Goal: Task Accomplishment & Management: Manage account settings

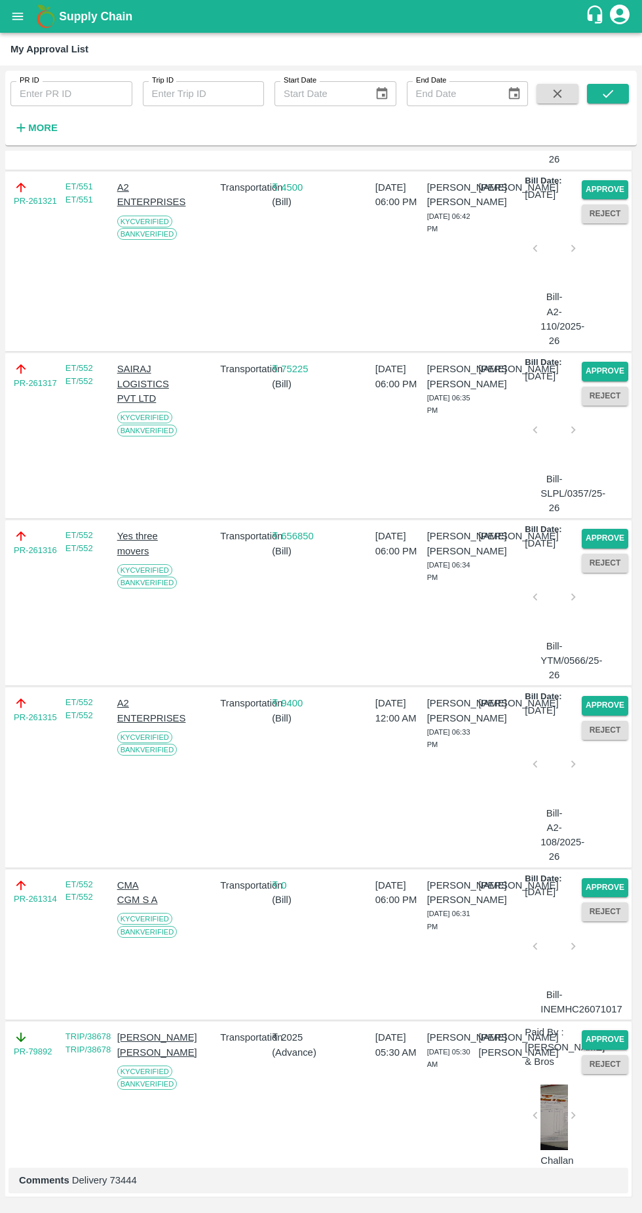
scroll to position [534, 0]
click at [613, 878] on button "Approve" at bounding box center [605, 887] width 47 height 19
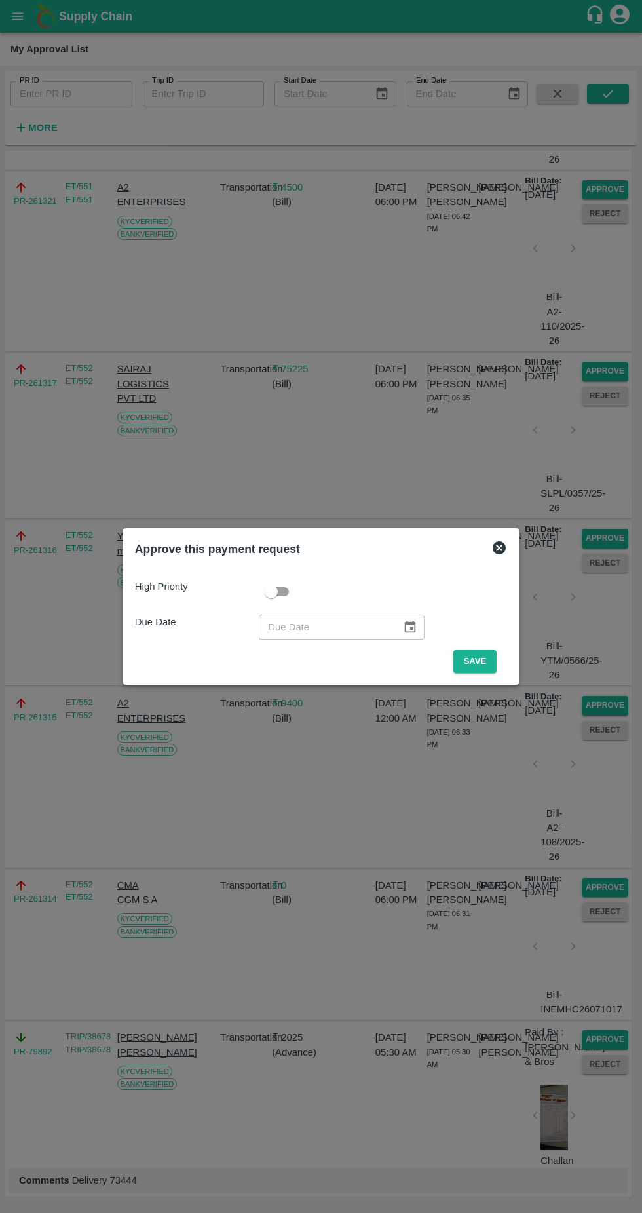
click at [475, 665] on button "Save" at bounding box center [475, 661] width 43 height 23
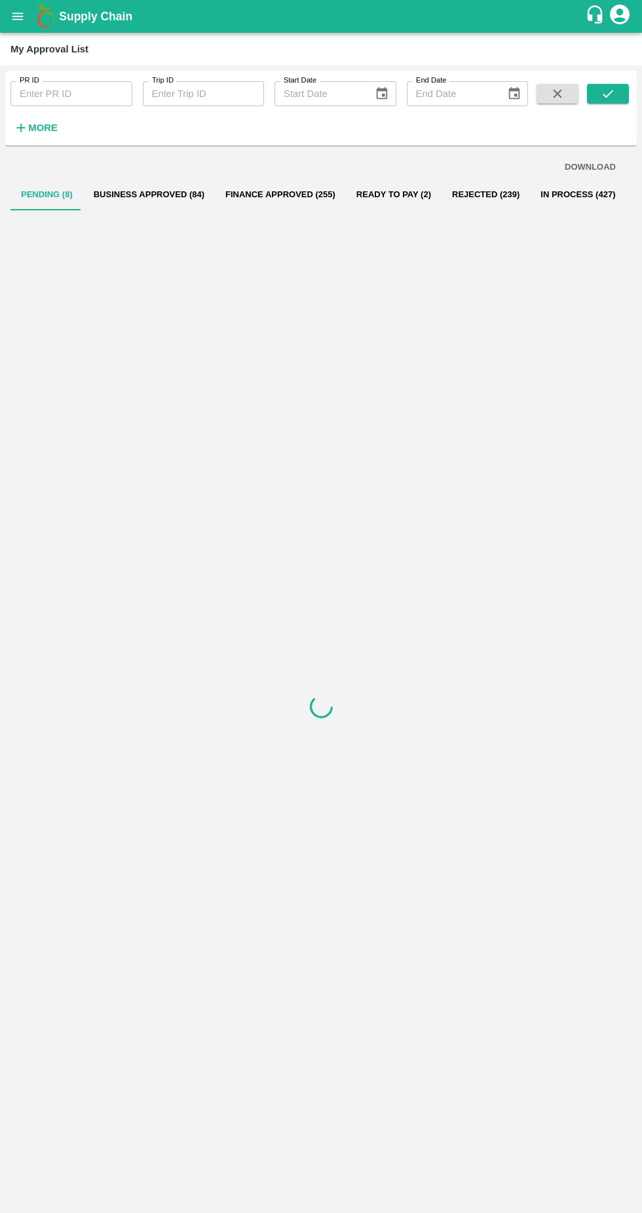
scroll to position [0, 0]
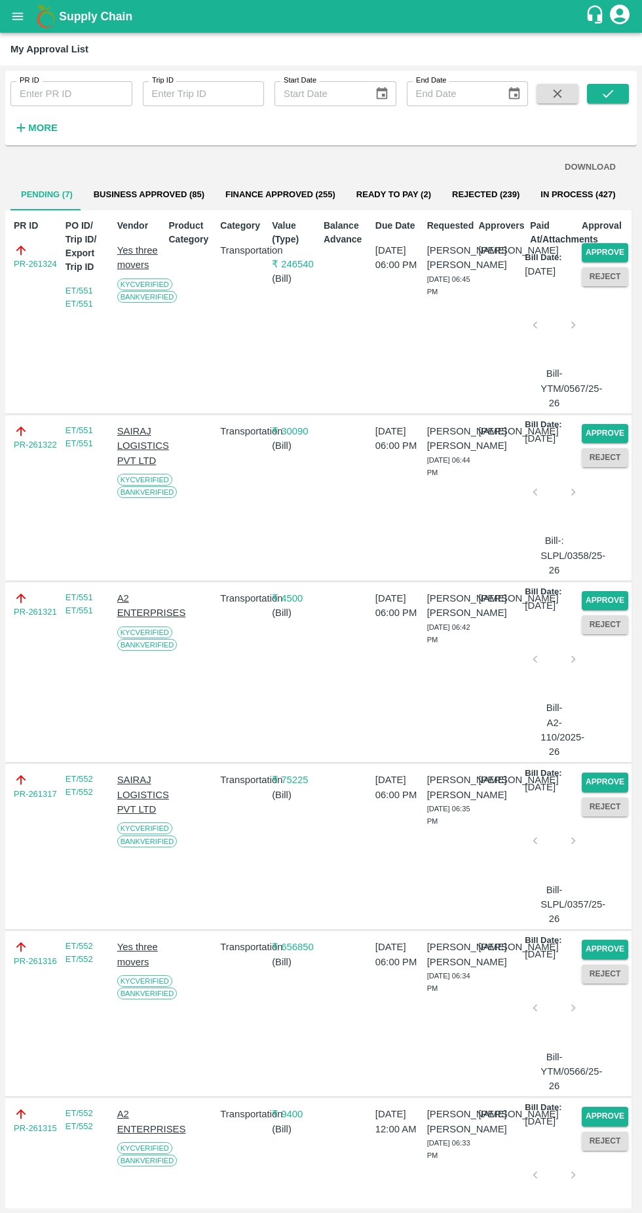
click at [294, 606] on p "₹ 4500" at bounding box center [295, 598] width 47 height 14
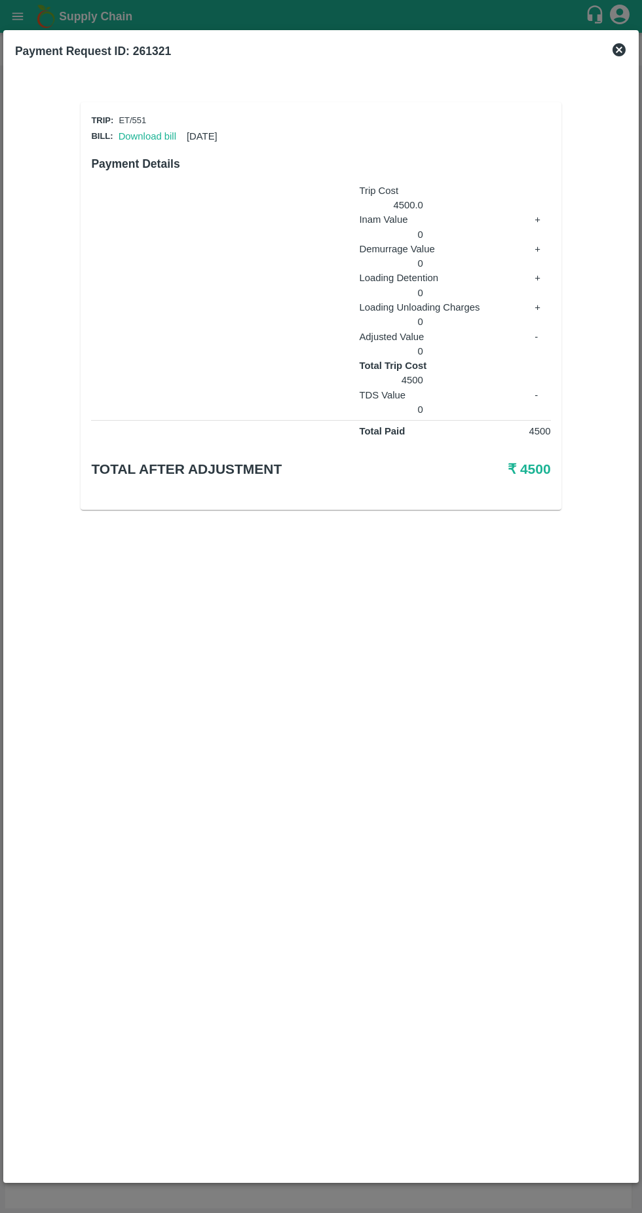
click at [634, 51] on div "Payment Request ID: 261321 Trip: ET/551 Bill: Download bill [DATE] Payment Deta…" at bounding box center [321, 606] width 636 height 1152
click at [622, 58] on div "Payment Request ID: 261321" at bounding box center [321, 51] width 623 height 29
click at [623, 52] on icon at bounding box center [619, 49] width 13 height 13
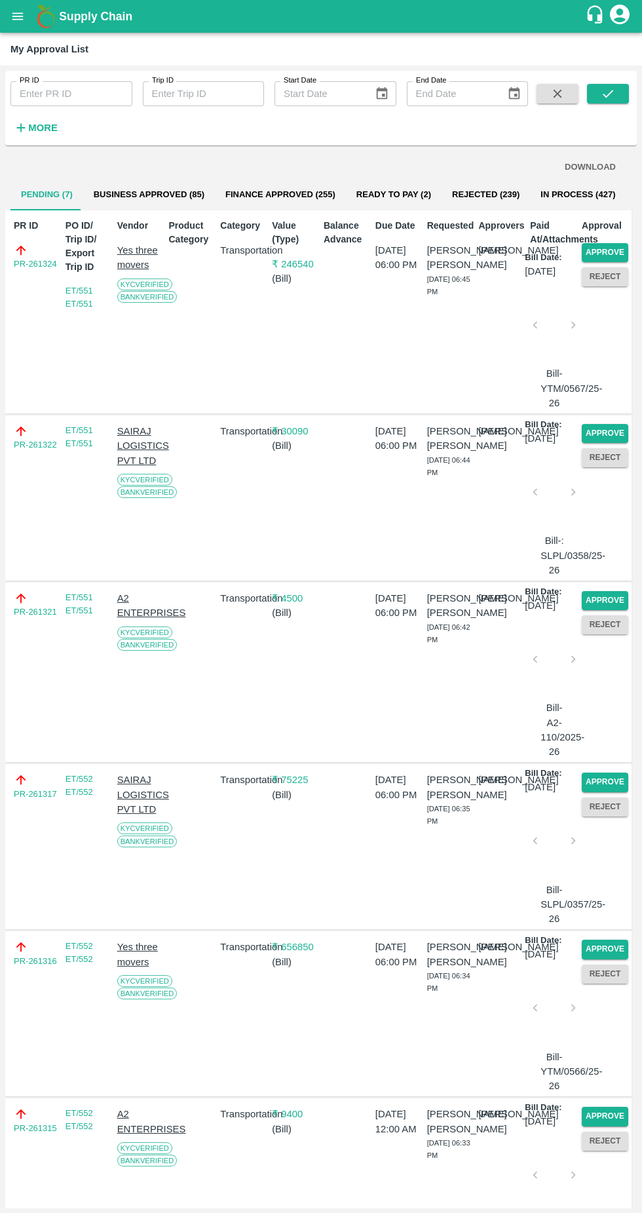
click at [610, 610] on button "Approve" at bounding box center [605, 600] width 47 height 19
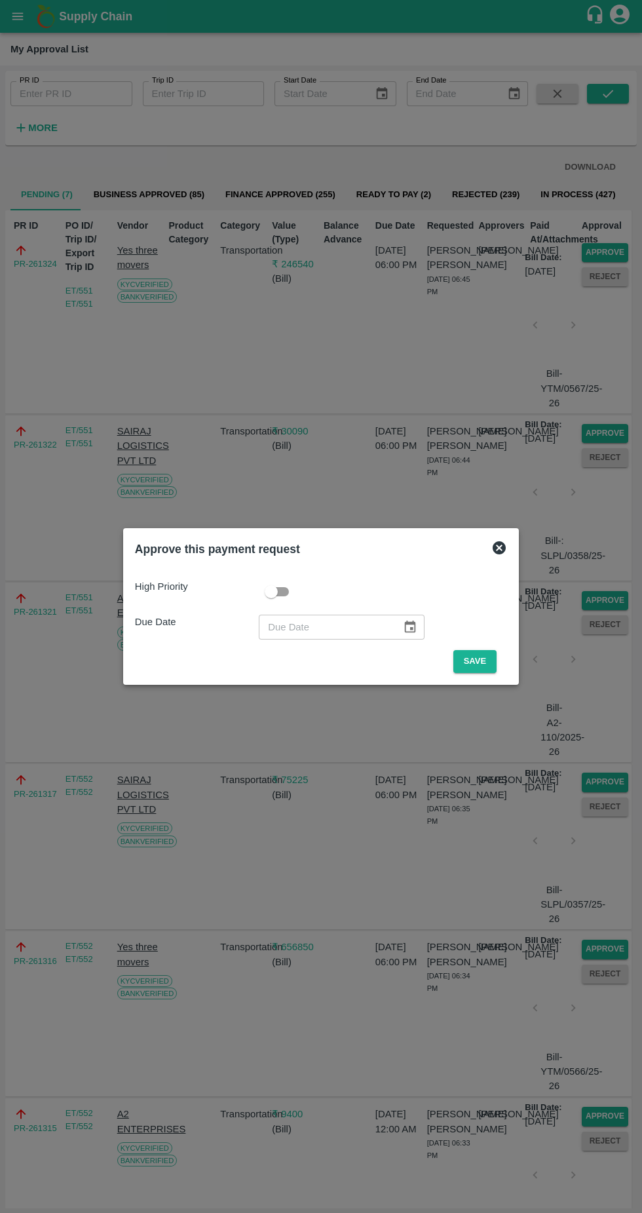
click at [478, 661] on button "Save" at bounding box center [475, 661] width 43 height 23
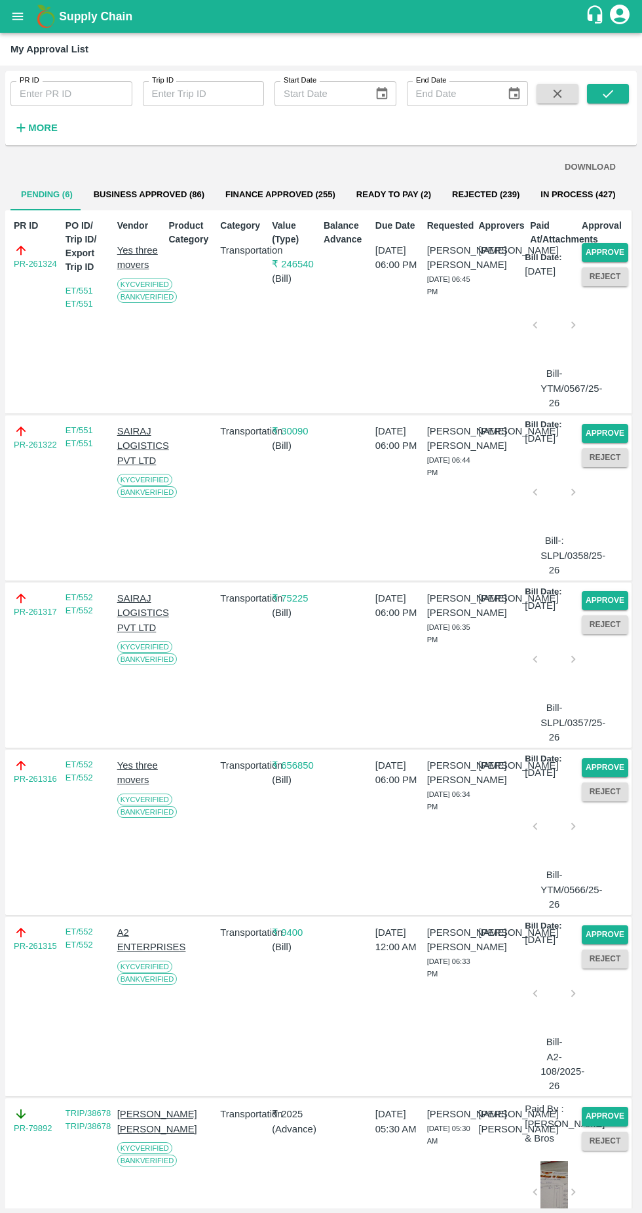
scroll to position [170, 0]
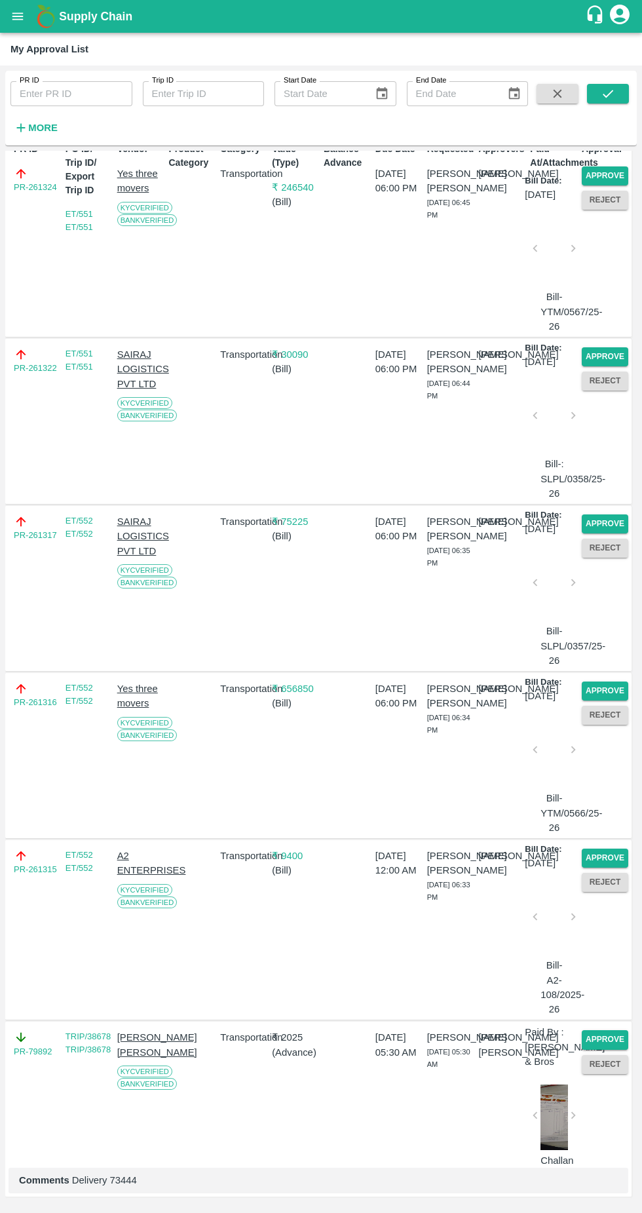
click at [597, 849] on button "Approve" at bounding box center [605, 858] width 47 height 19
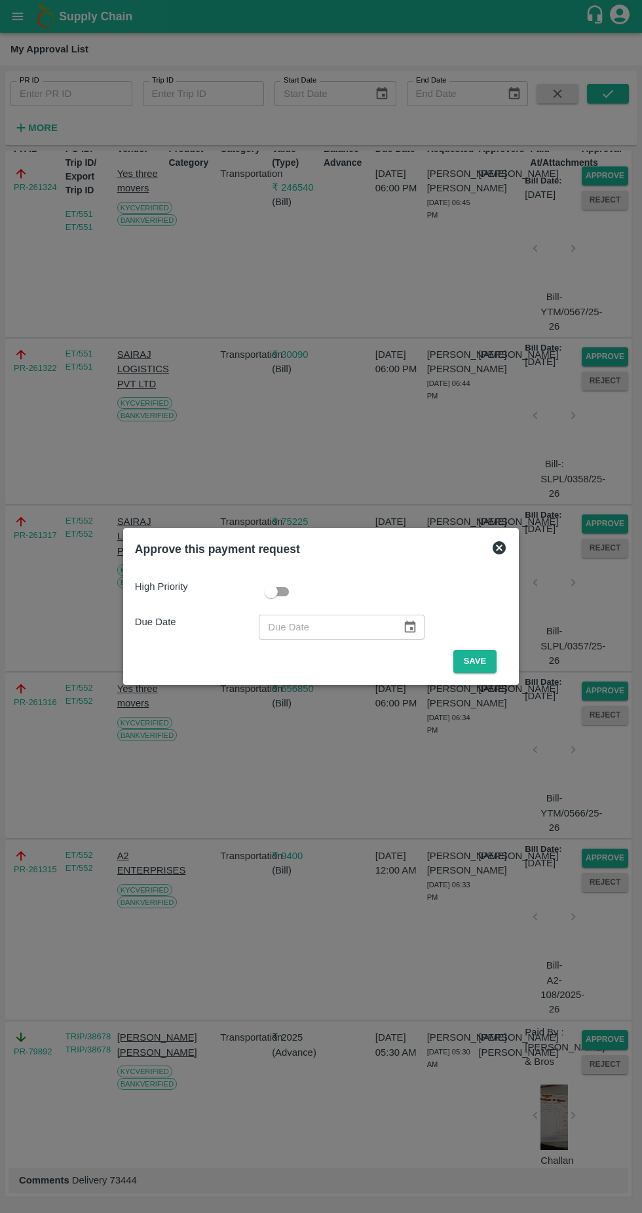
click at [471, 664] on button "Save" at bounding box center [475, 661] width 43 height 23
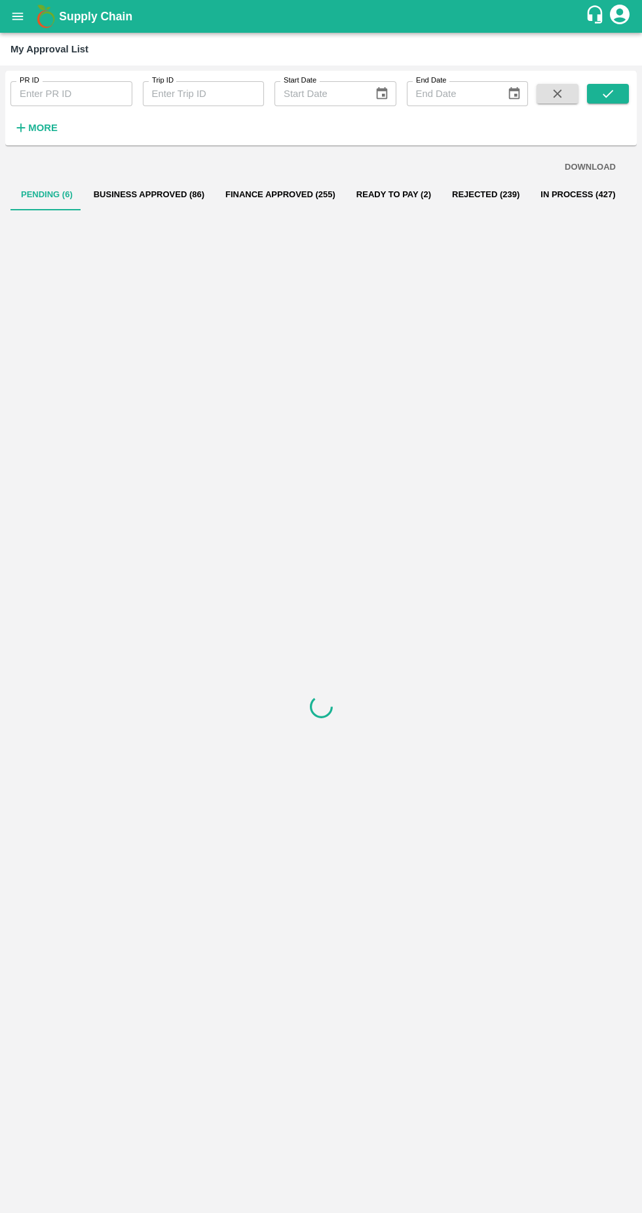
scroll to position [0, 0]
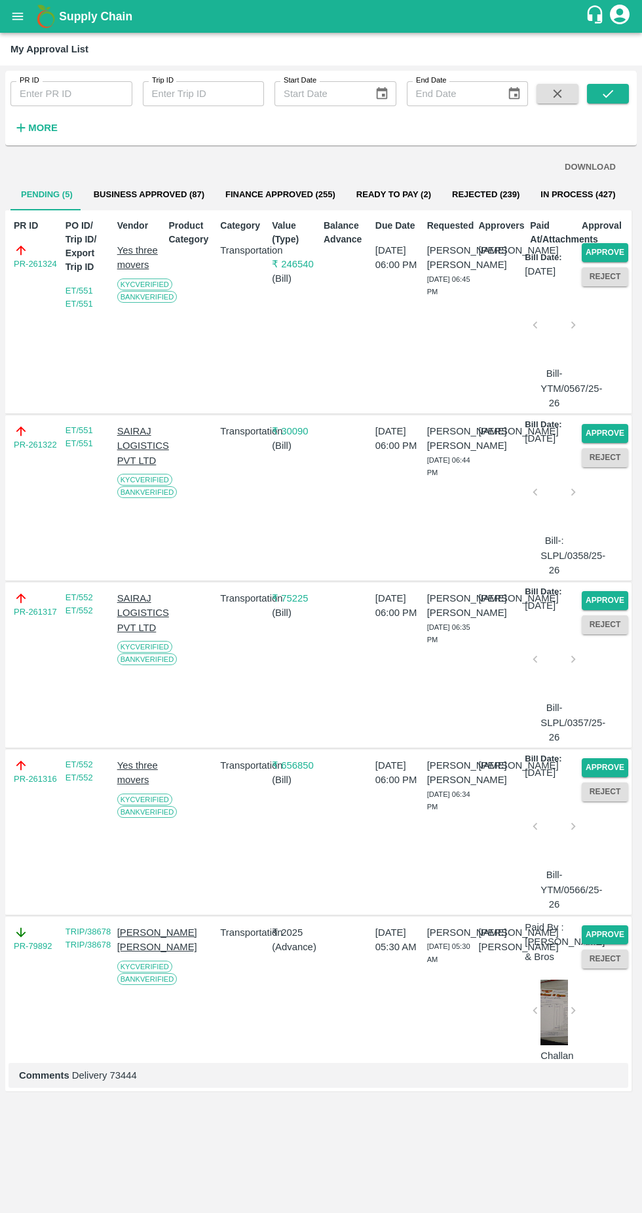
click at [602, 250] on button "Approve" at bounding box center [605, 252] width 47 height 19
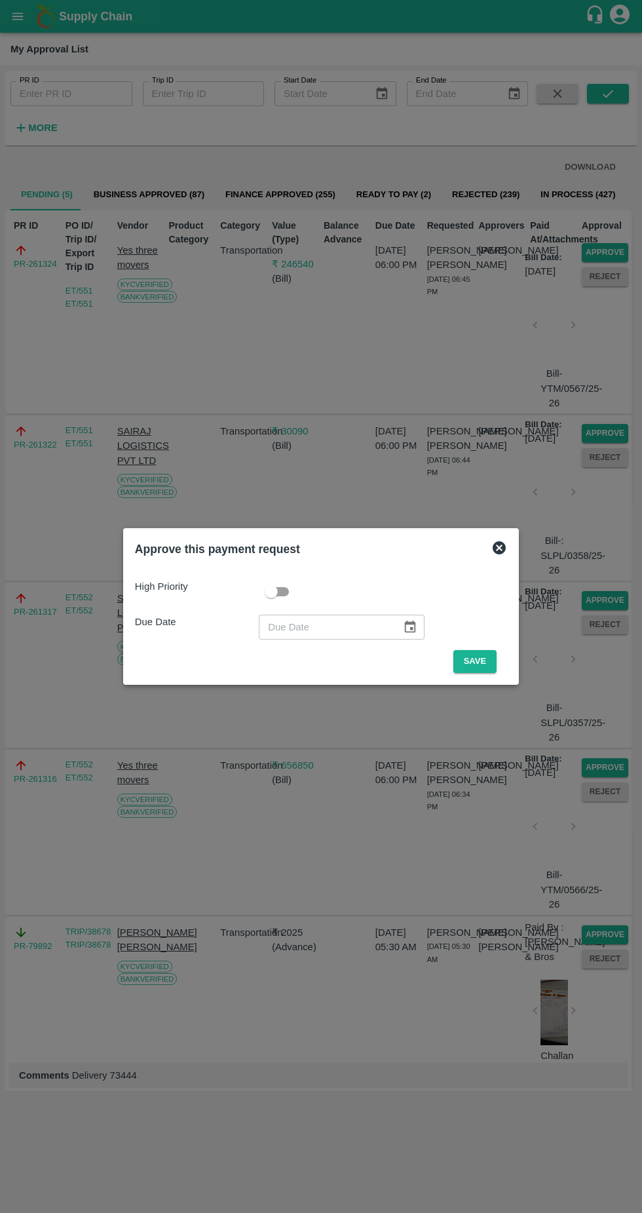
click at [495, 660] on button "Save" at bounding box center [475, 661] width 43 height 23
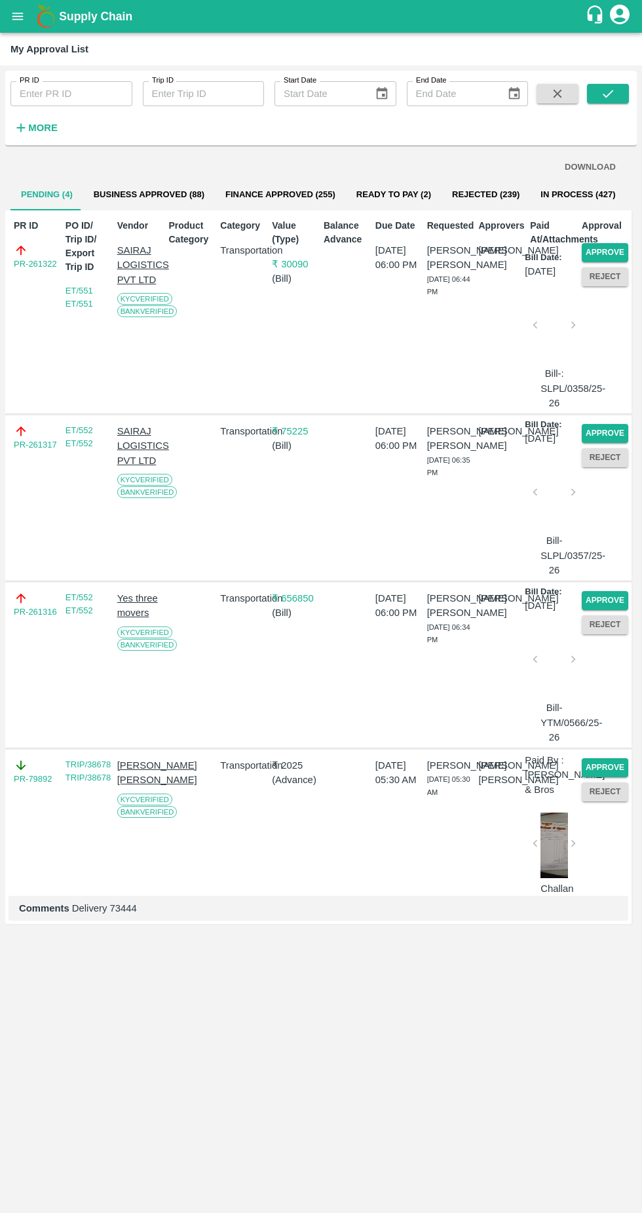
click at [604, 251] on button "Approve" at bounding box center [605, 252] width 47 height 19
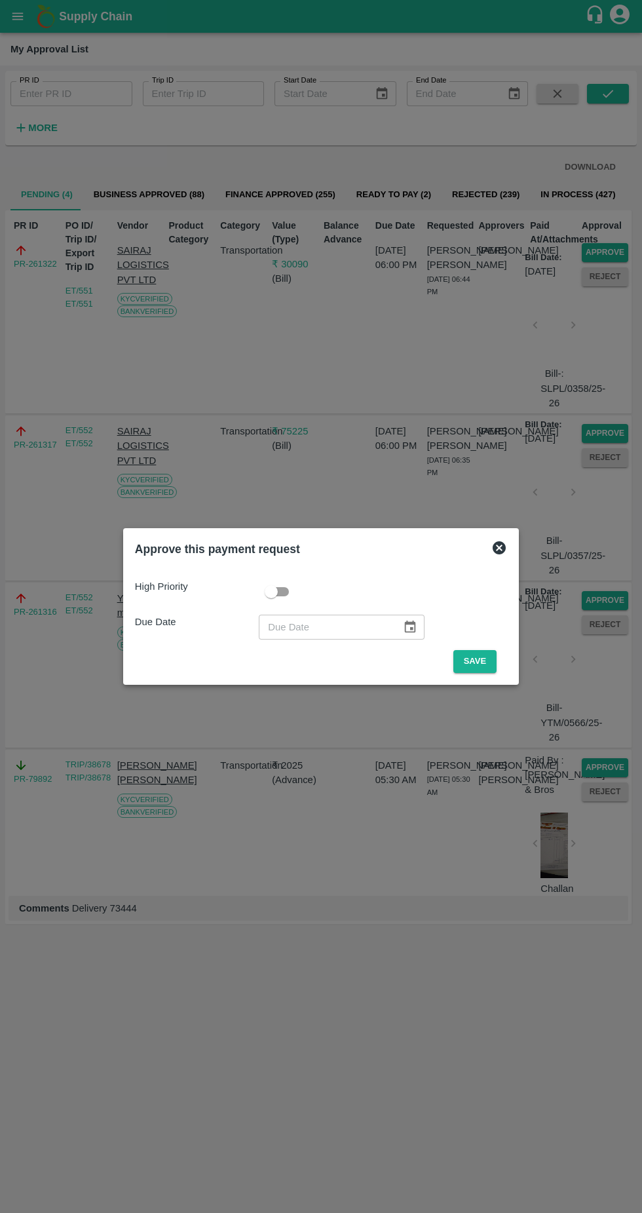
click at [477, 670] on button "Save" at bounding box center [475, 661] width 43 height 23
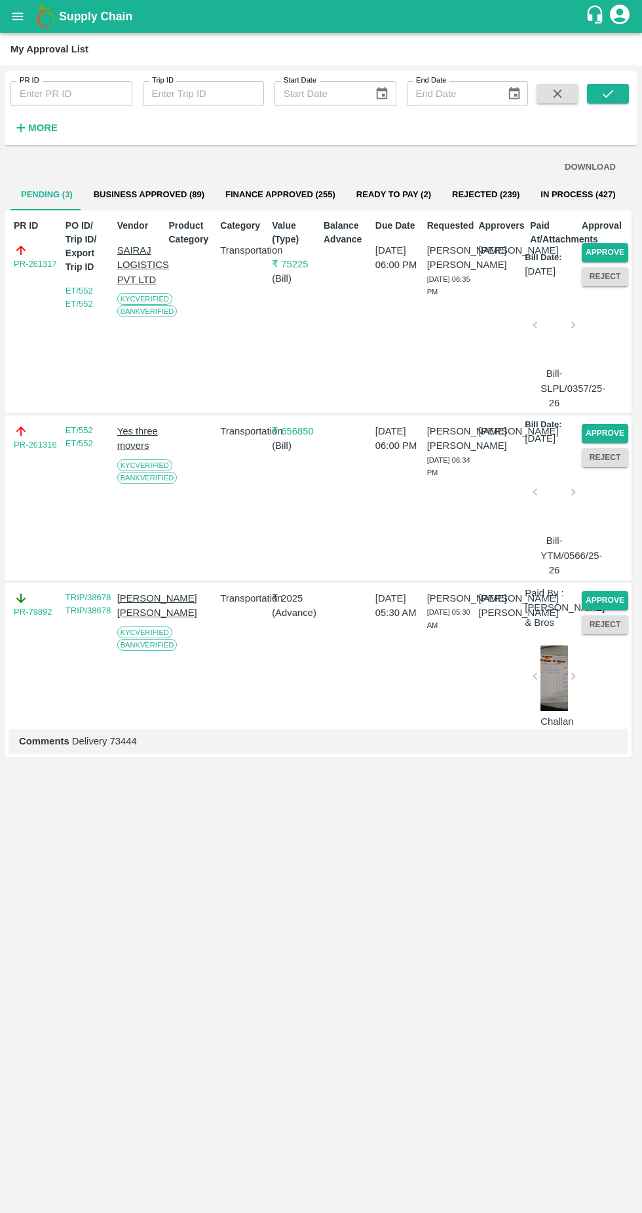
click at [613, 246] on button "Approve" at bounding box center [605, 252] width 47 height 19
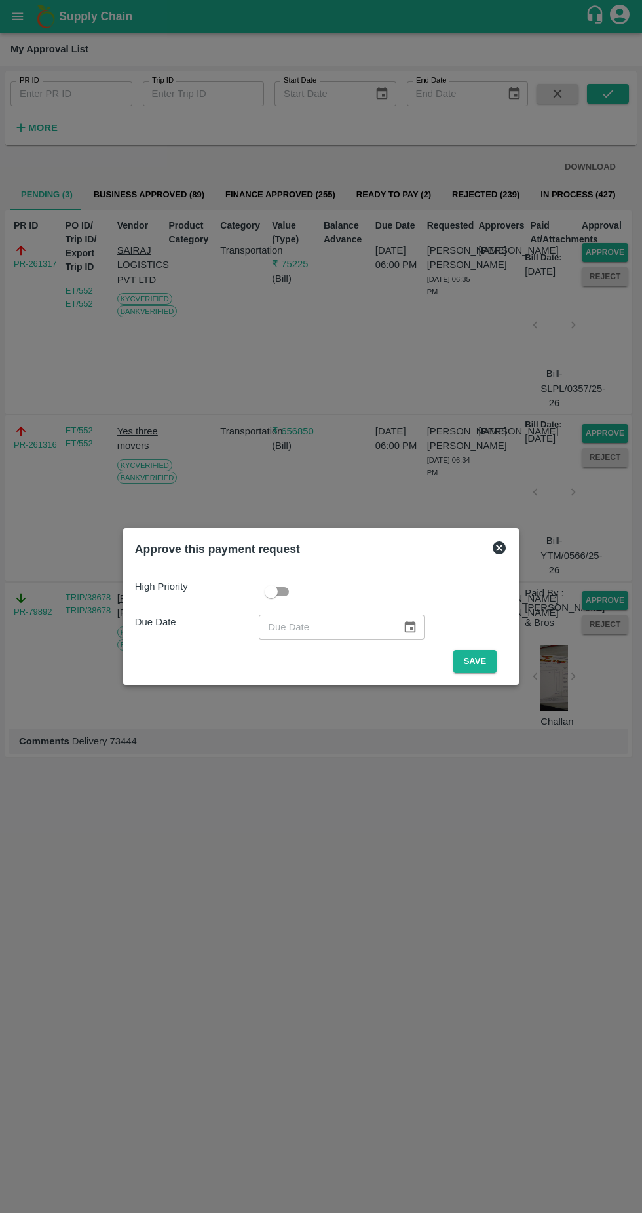
click at [480, 661] on button "Save" at bounding box center [475, 661] width 43 height 23
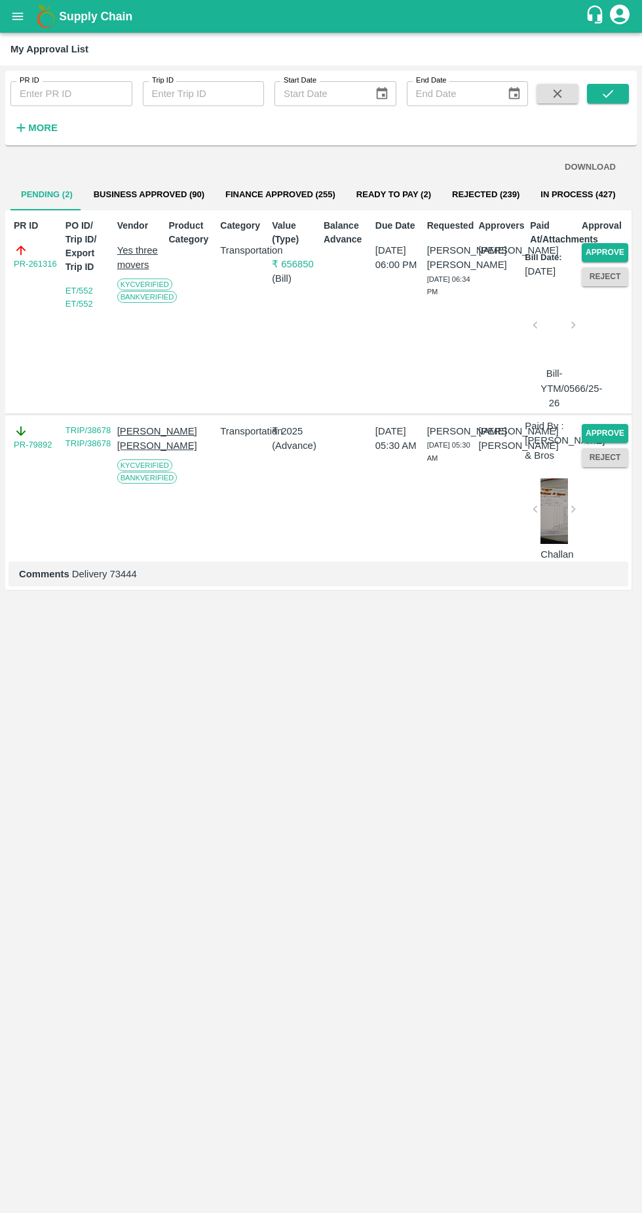
click at [612, 254] on button "Approve" at bounding box center [605, 252] width 47 height 19
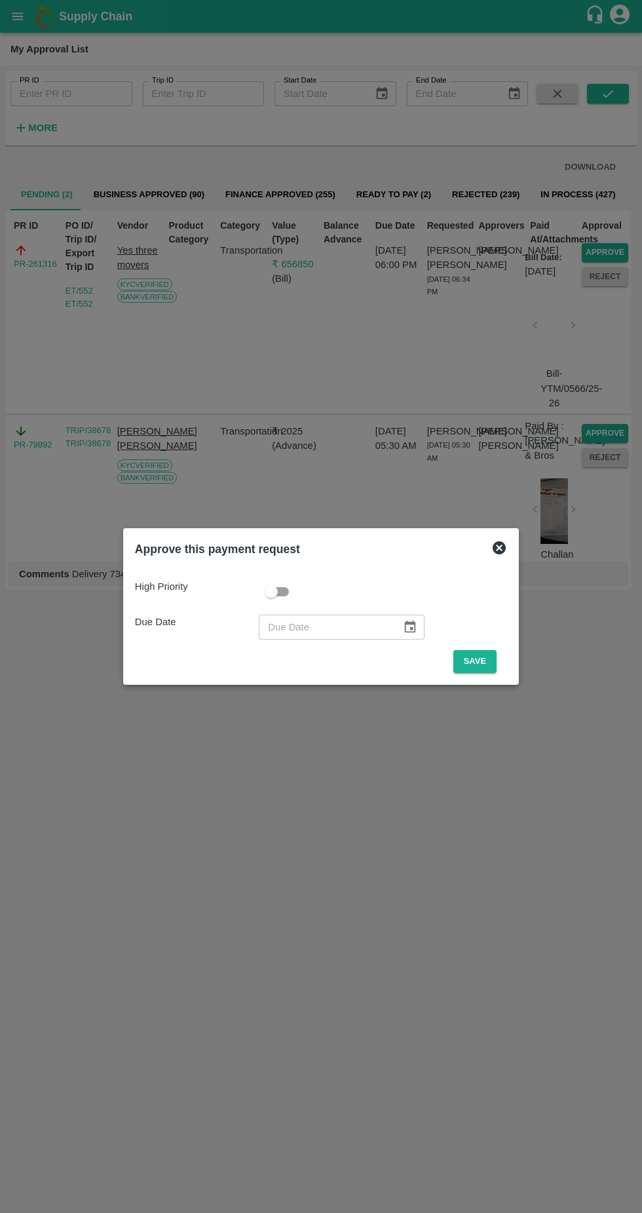
click at [478, 661] on button "Save" at bounding box center [475, 661] width 43 height 23
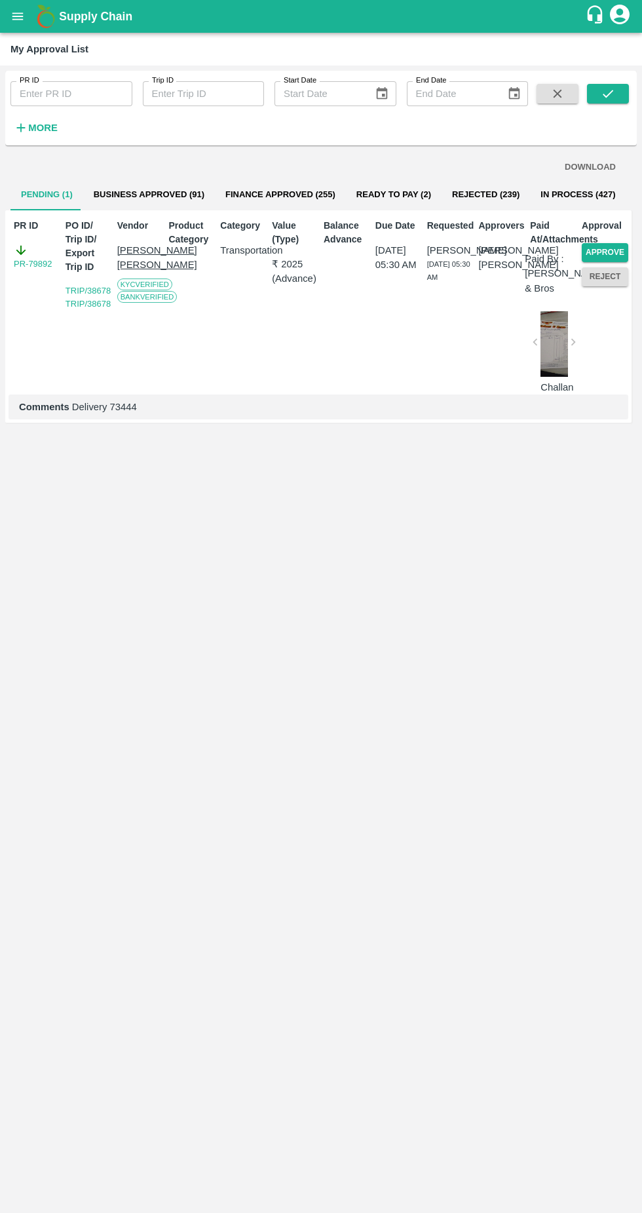
click at [30, 128] on strong "More" at bounding box center [42, 128] width 29 height 10
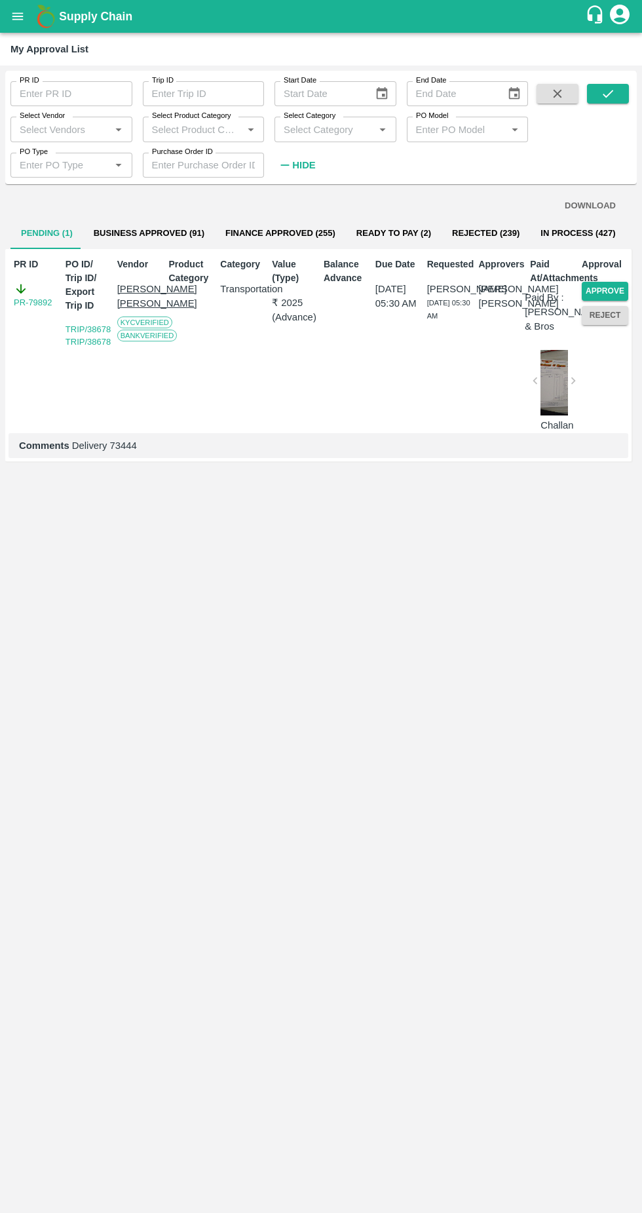
click at [86, 129] on input "Select Vendor" at bounding box center [60, 129] width 92 height 17
type input "@"
click at [45, 163] on div "A2 ENTERPRISES-Transporter" at bounding box center [74, 165] width 96 height 29
type input "A2 ENTERPRISES-Transporter"
click at [610, 94] on icon "submit" at bounding box center [608, 94] width 10 height 8
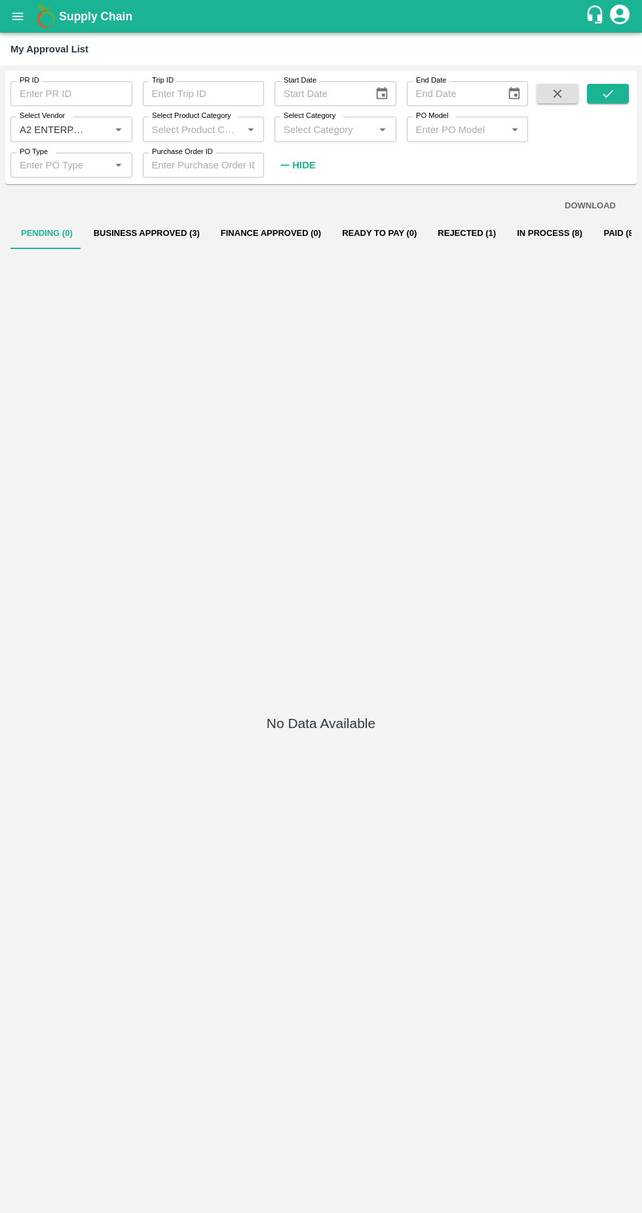
click at [157, 233] on button "Business Approved (3)" at bounding box center [146, 233] width 127 height 31
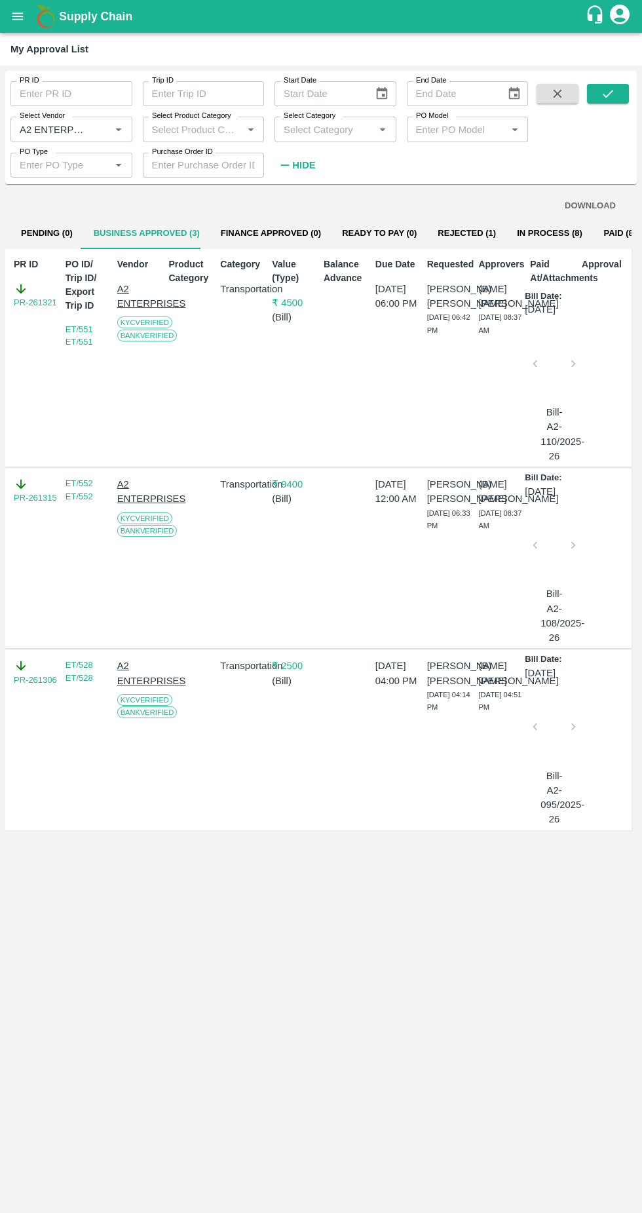
click at [444, 231] on button "Rejected (1)" at bounding box center [466, 233] width 79 height 31
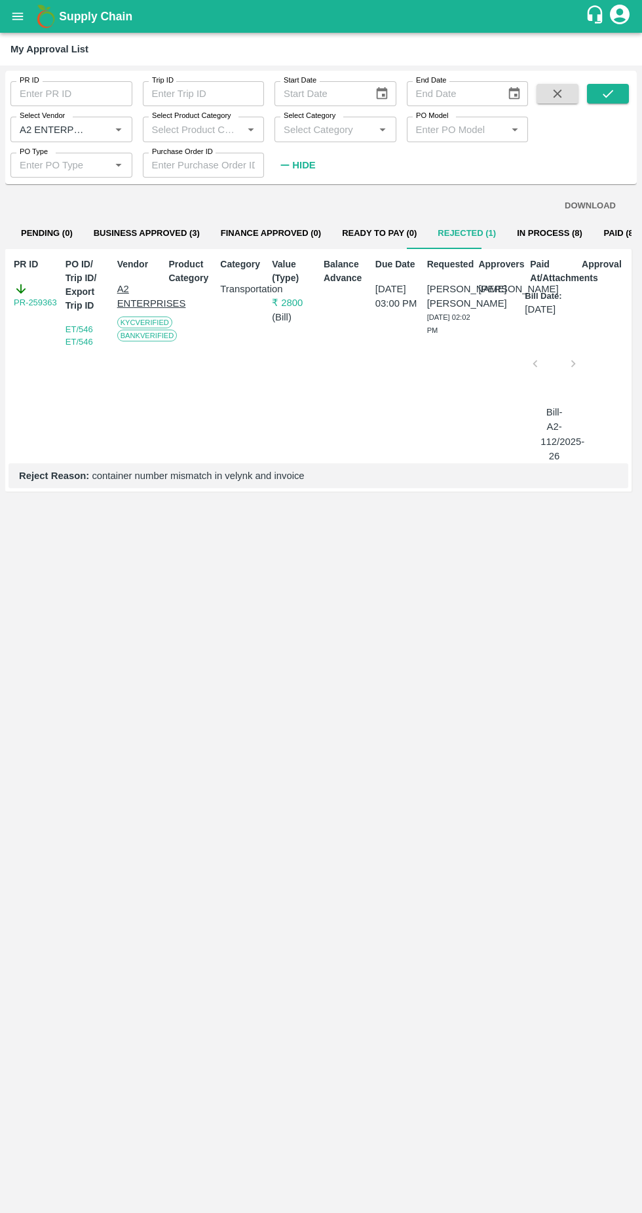
click at [514, 233] on button "In Process (8)" at bounding box center [550, 233] width 87 height 31
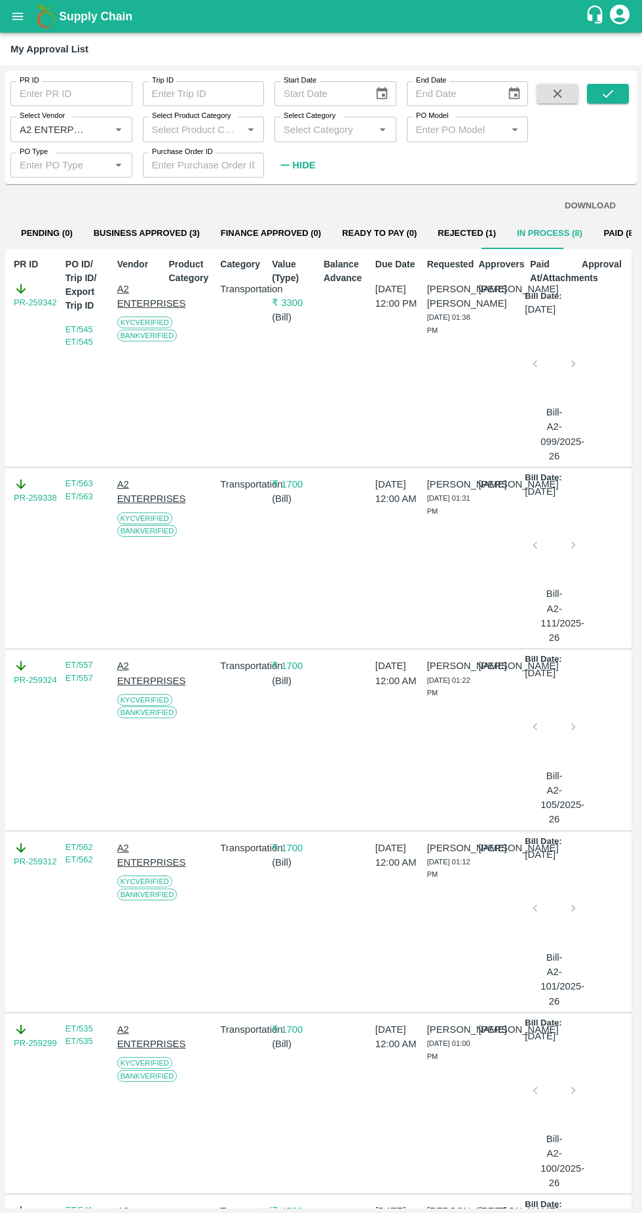
click at [114, 129] on icon "Open" at bounding box center [118, 129] width 14 height 14
click at [98, 138] on div at bounding box center [110, 130] width 32 height 18
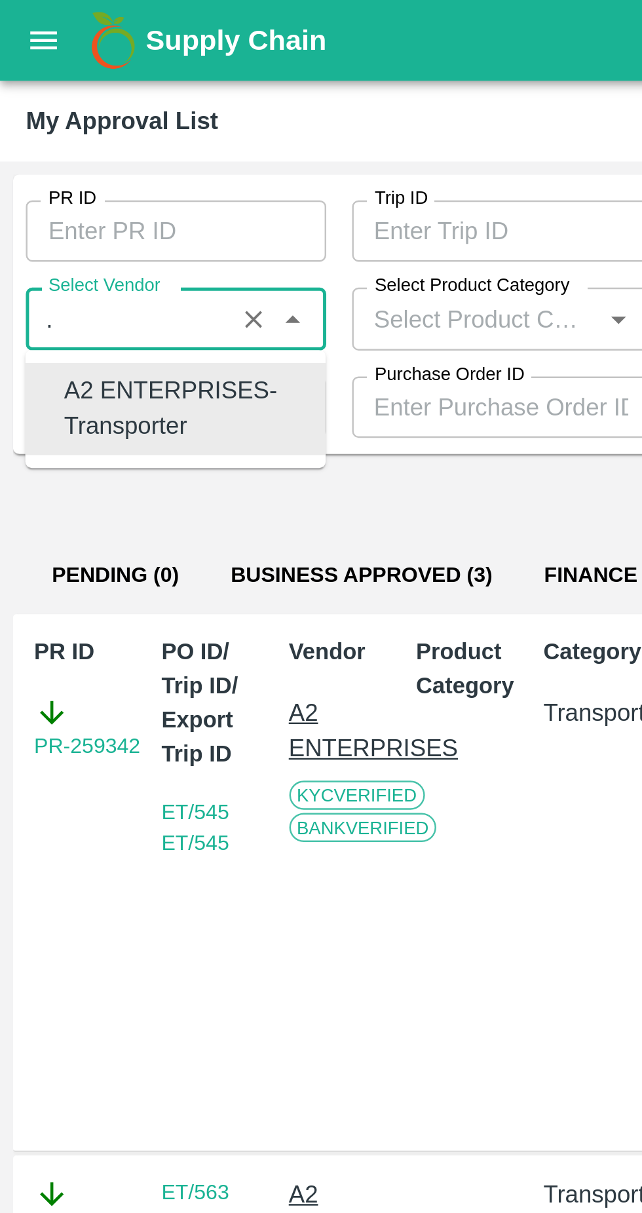
click at [95, 128] on button "Clear" at bounding box center [103, 130] width 18 height 18
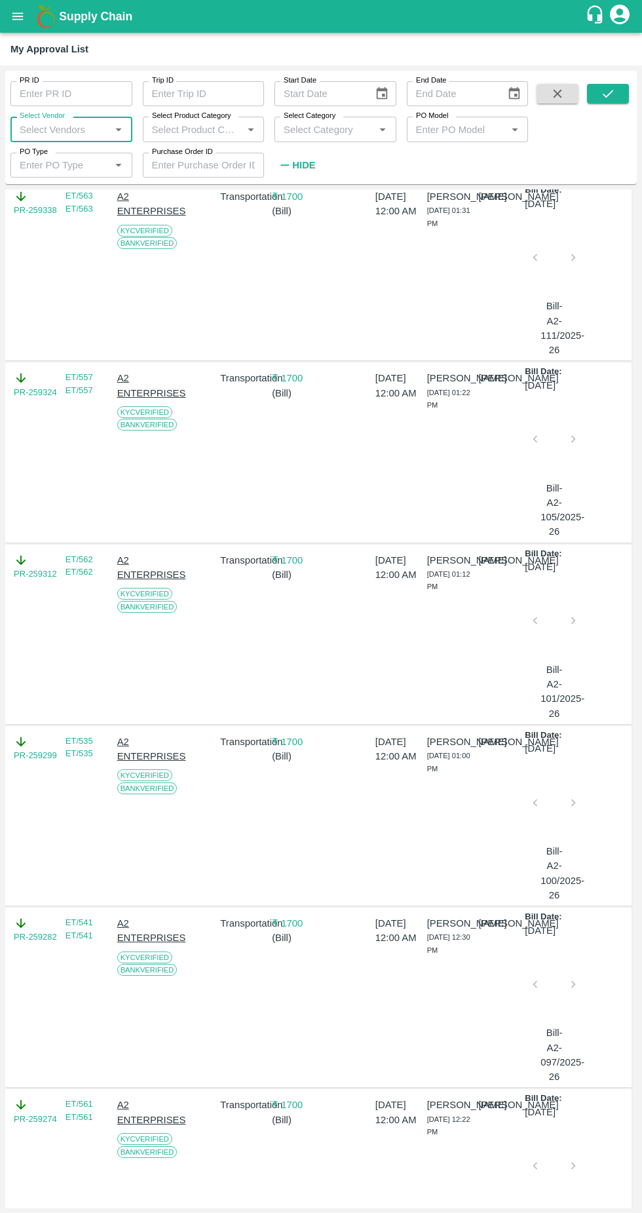
scroll to position [659, 0]
